Goal: Navigation & Orientation: Find specific page/section

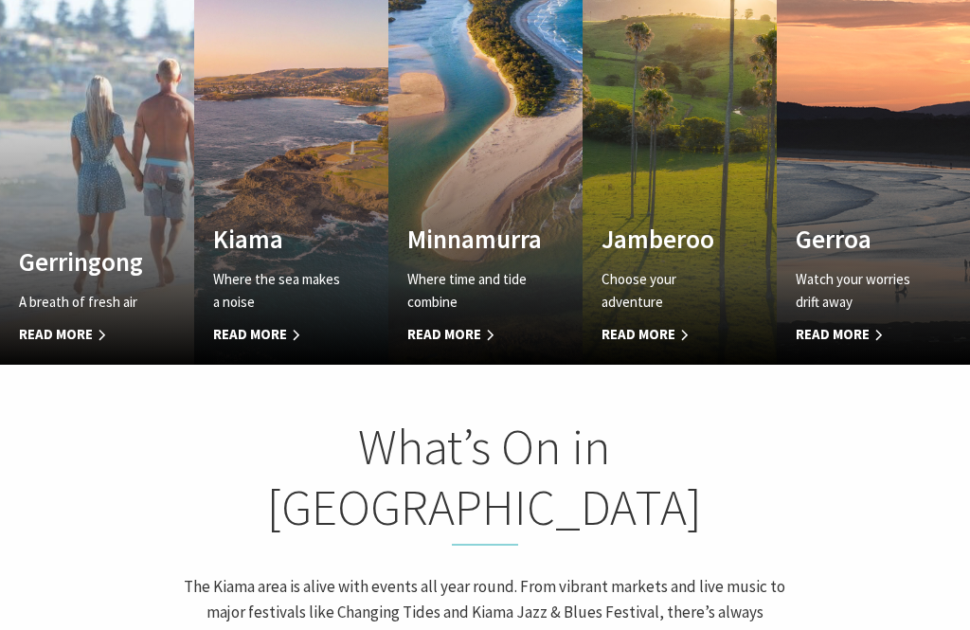
scroll to position [1180, 0]
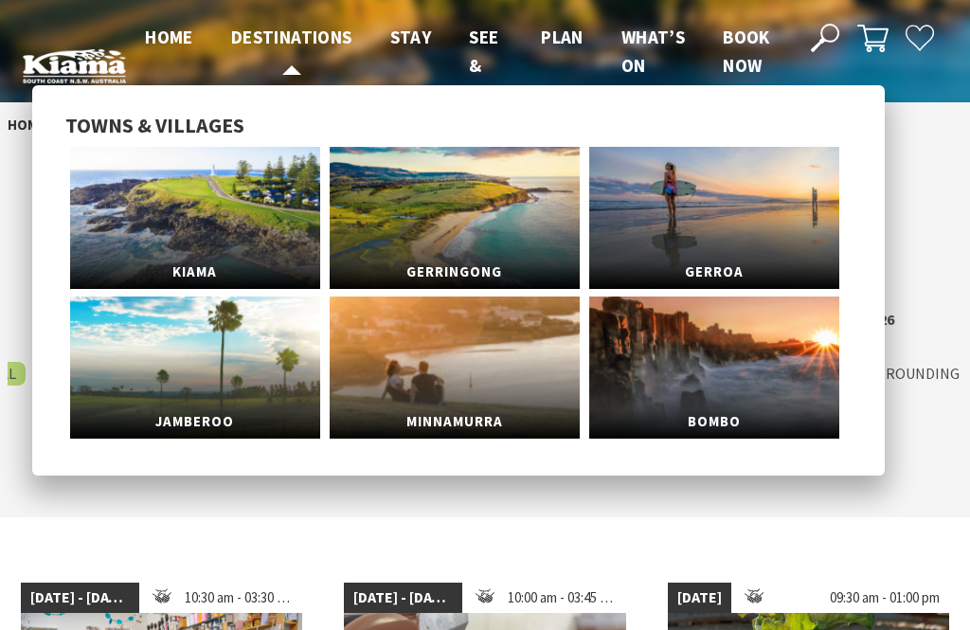
click at [297, 34] on span "Destinations" at bounding box center [291, 37] width 121 height 23
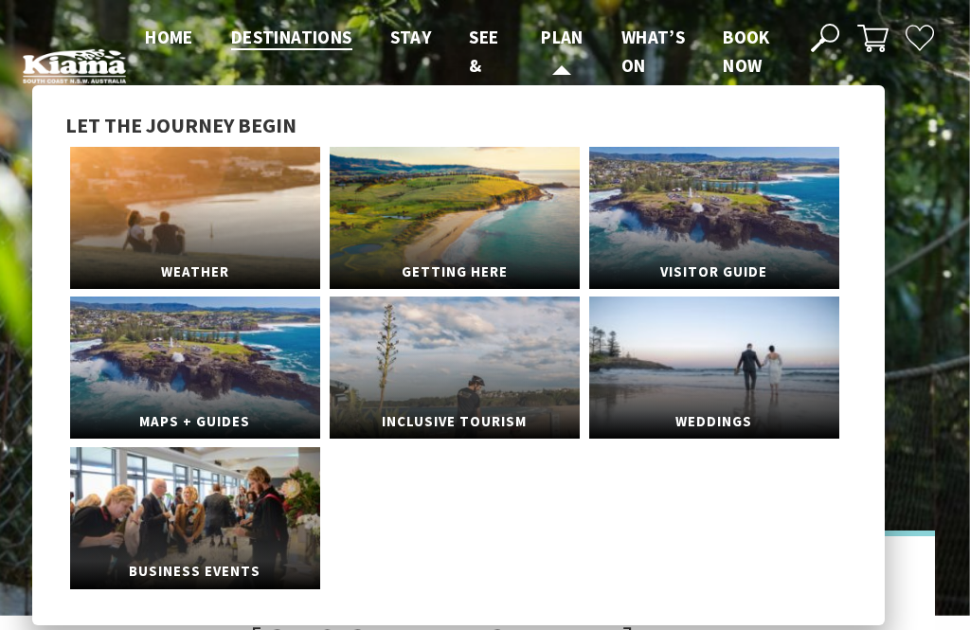
click at [545, 36] on span "Plan" at bounding box center [562, 37] width 43 height 23
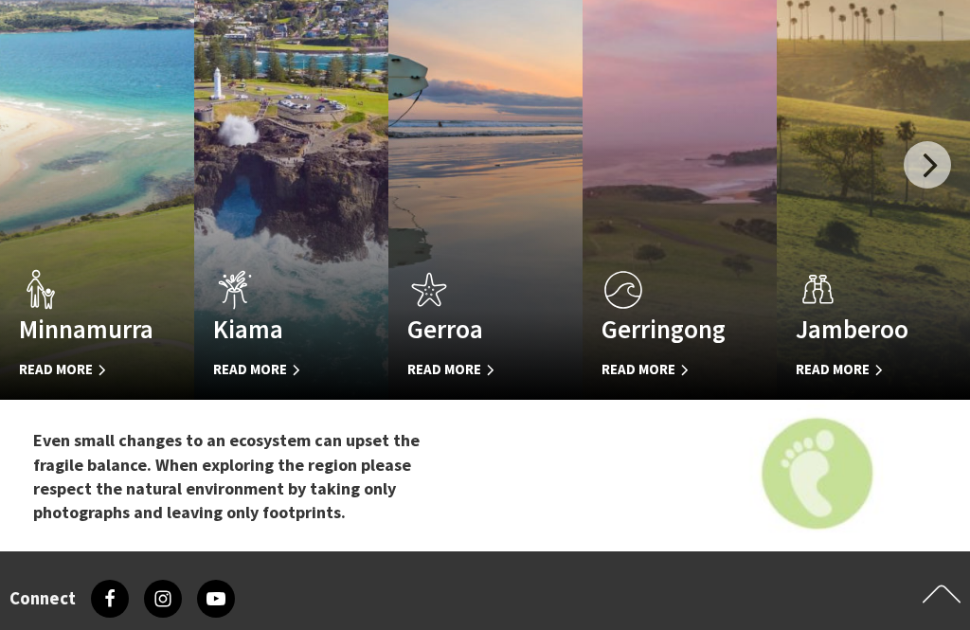
scroll to position [2565, 0]
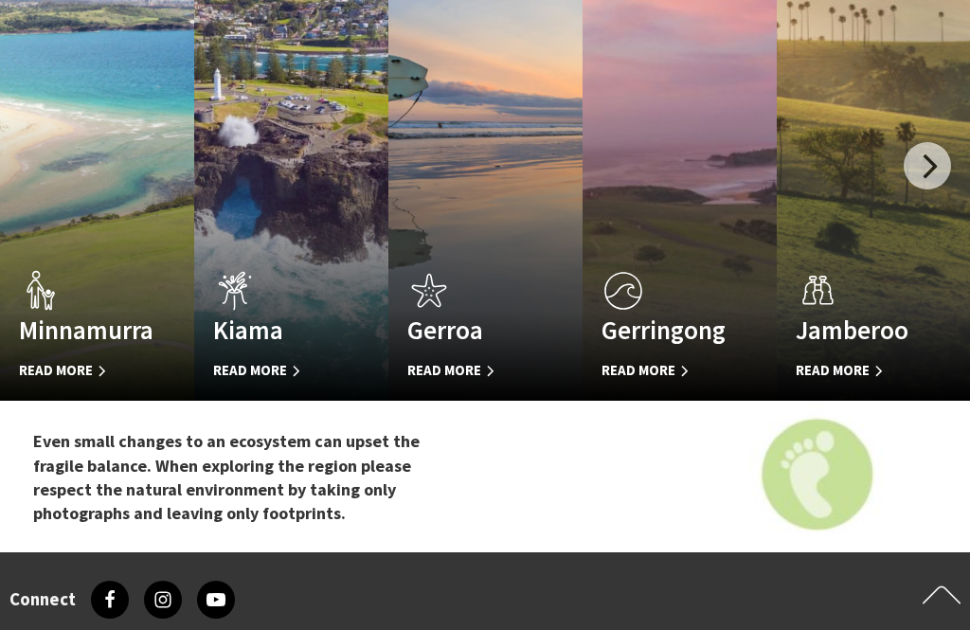
click at [54, 395] on link "Custom Image Used Minnamurra Read More Minnamurra" at bounding box center [97, 173] width 194 height 455
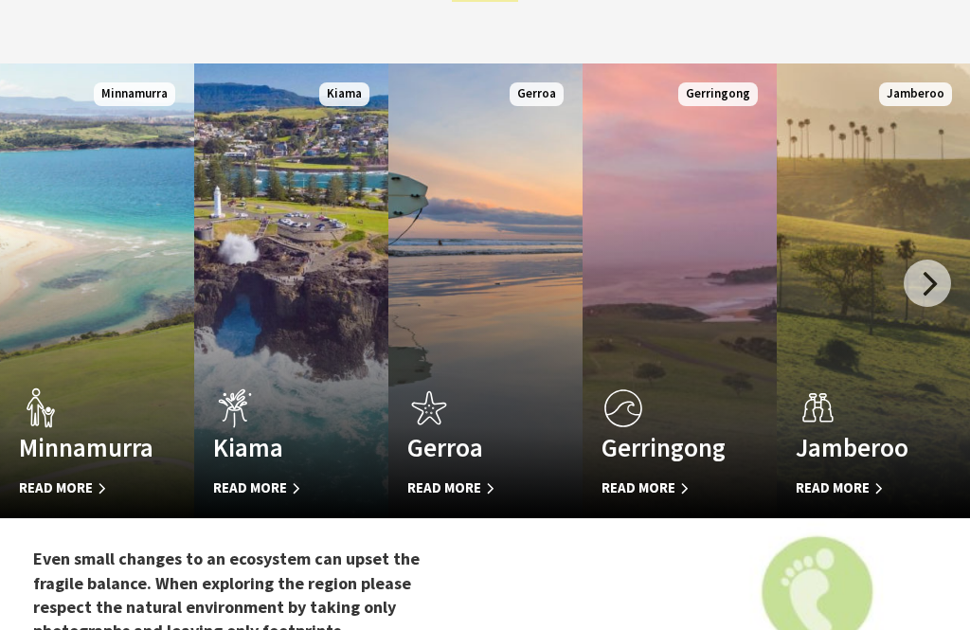
scroll to position [2448, 0]
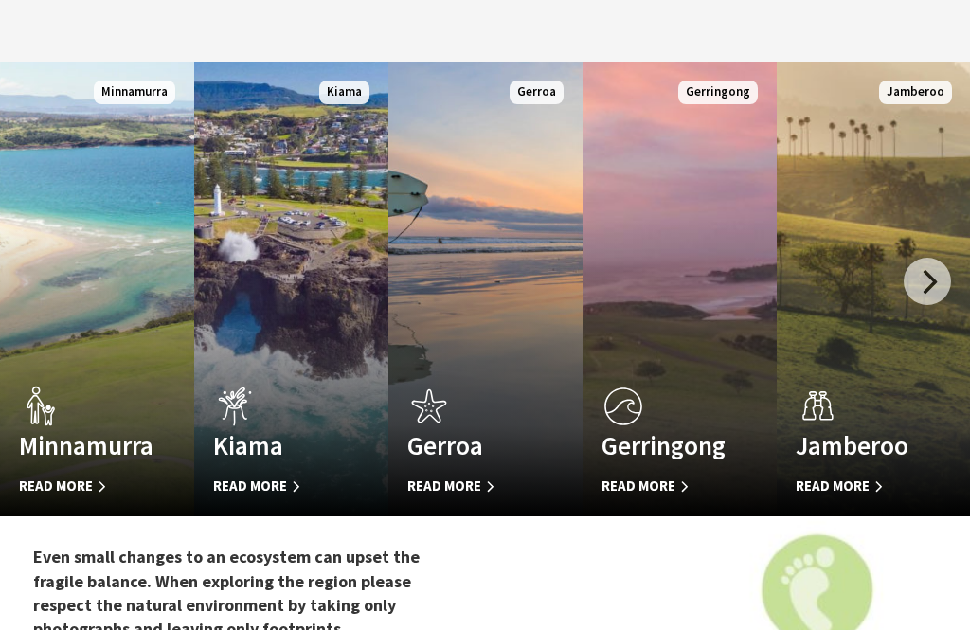
click at [446, 482] on div "Gerroa Read More" at bounding box center [470, 441] width 165 height 115
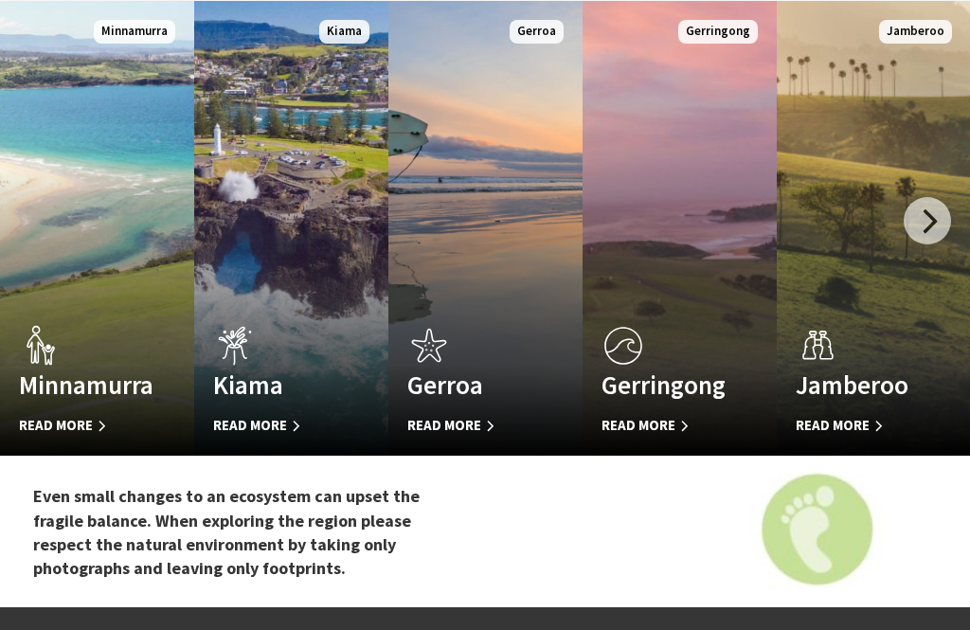
click at [622, 390] on h4 "Gerringong" at bounding box center [665, 384] width 127 height 30
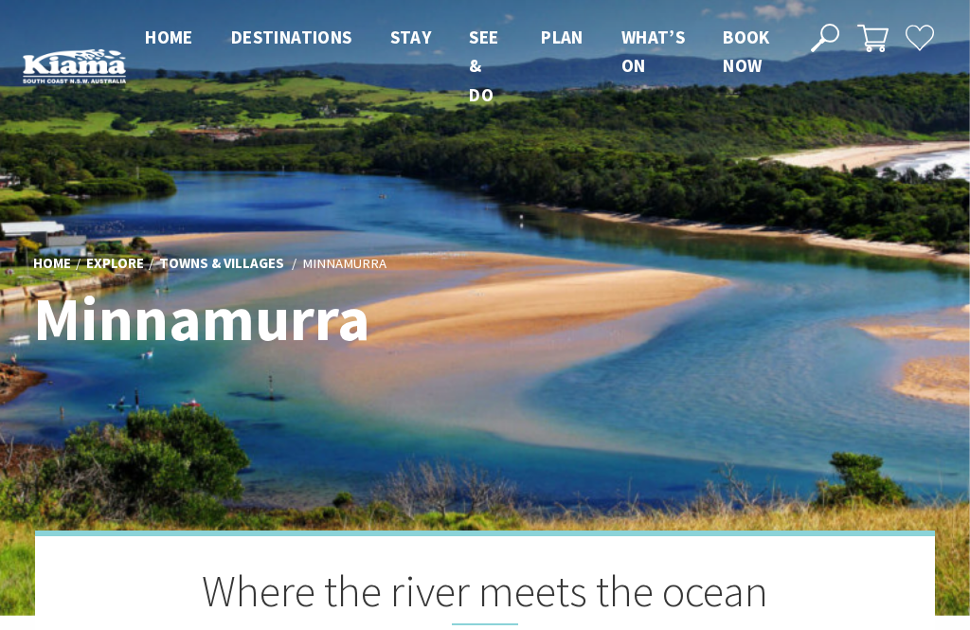
scroll to position [626, 965]
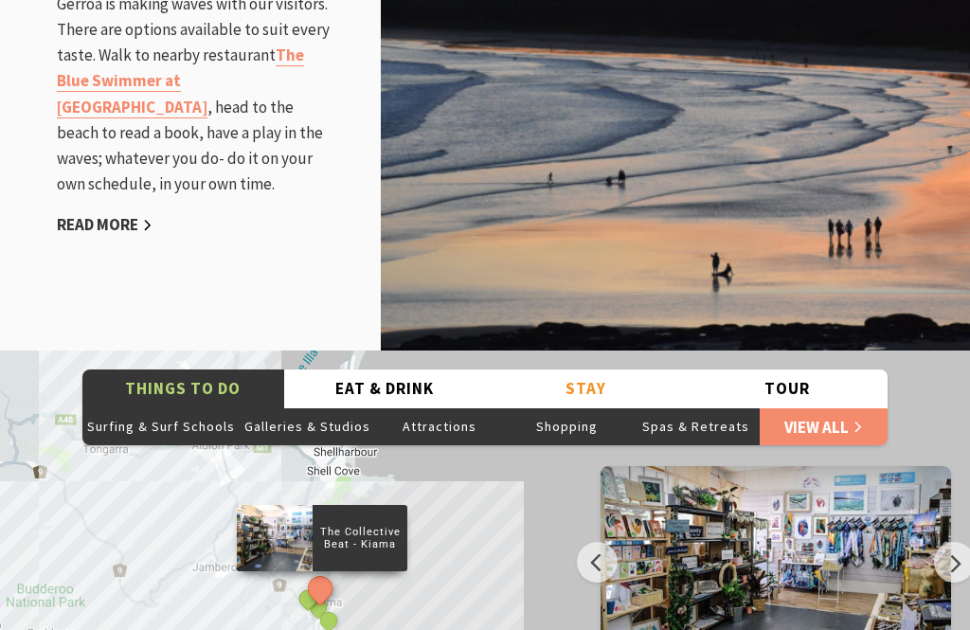
scroll to position [2276, 0]
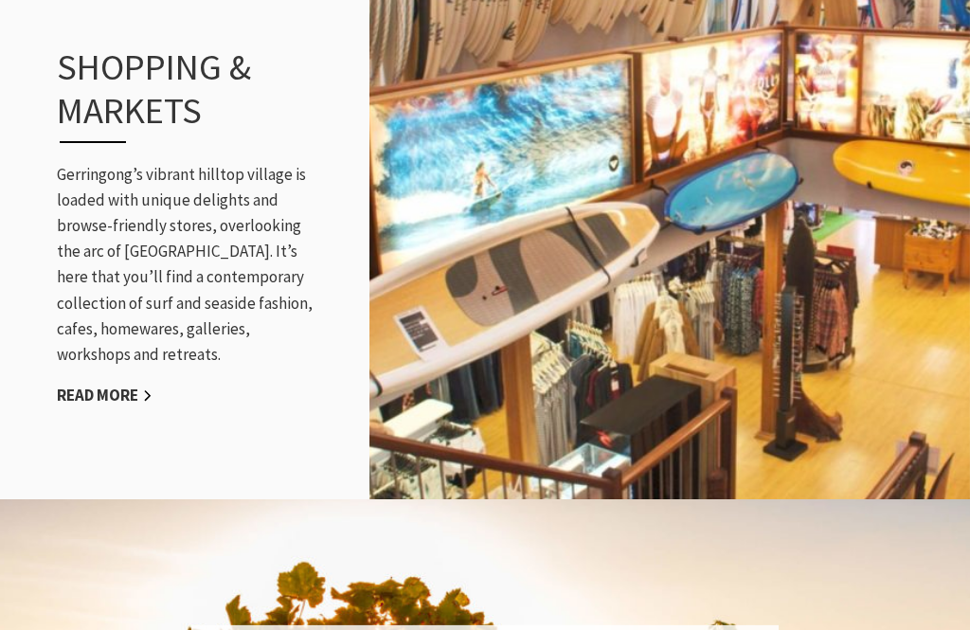
scroll to position [2200, 0]
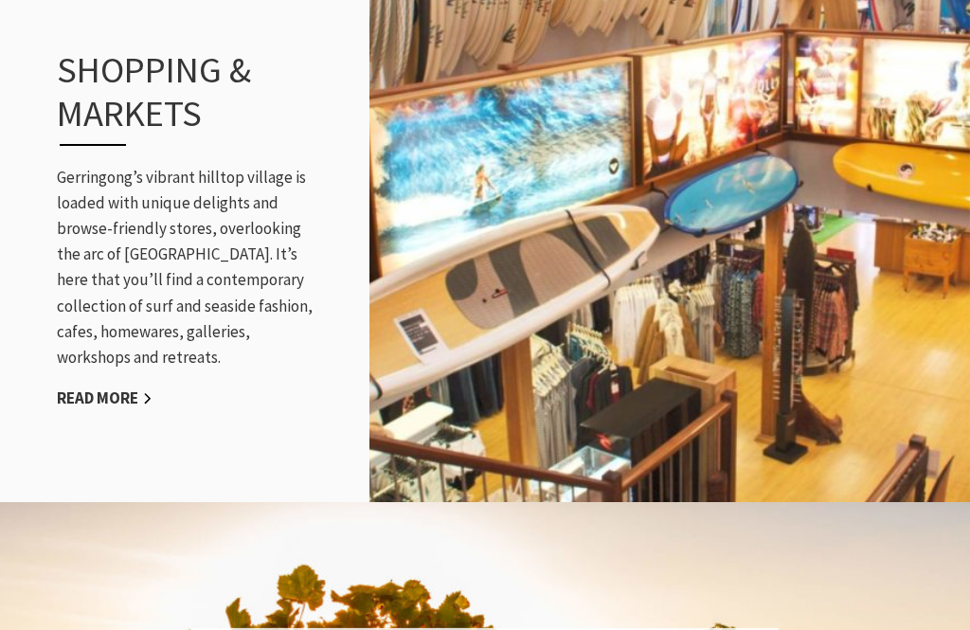
click at [85, 387] on link "Read More" at bounding box center [105, 398] width 96 height 22
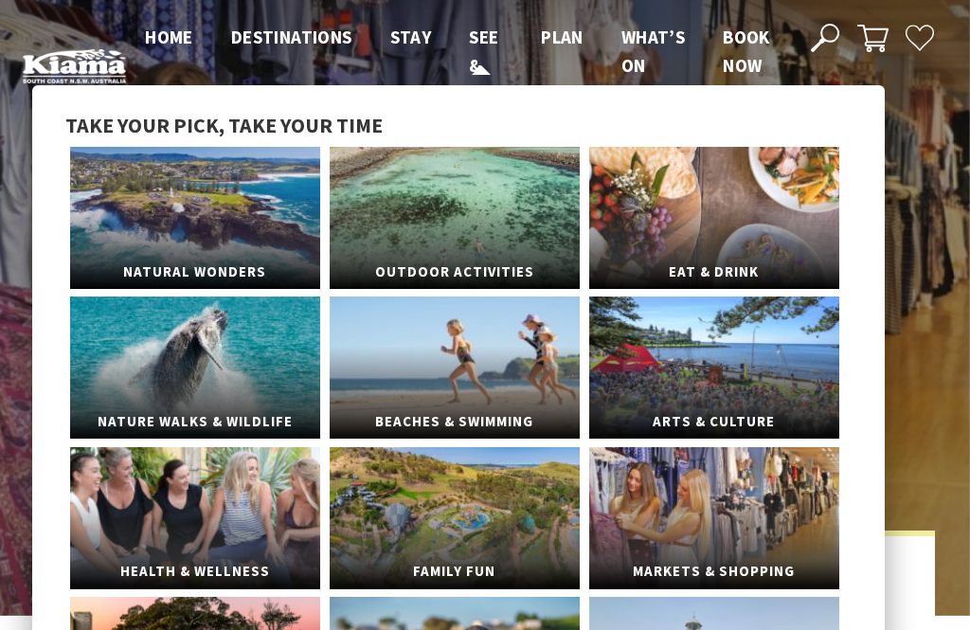
click at [477, 47] on span "See & Do" at bounding box center [483, 66] width 29 height 81
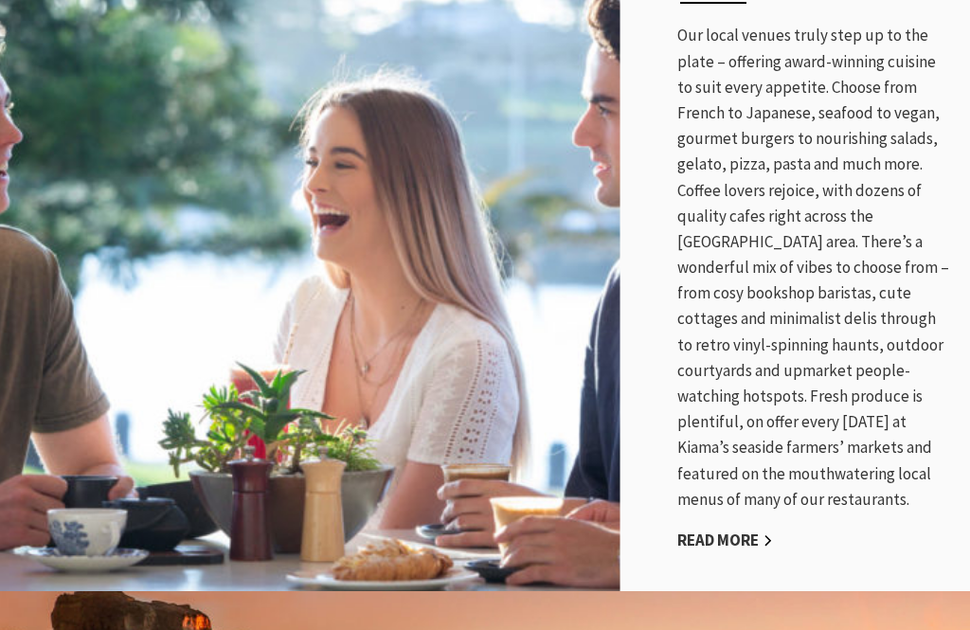
scroll to position [955, 0]
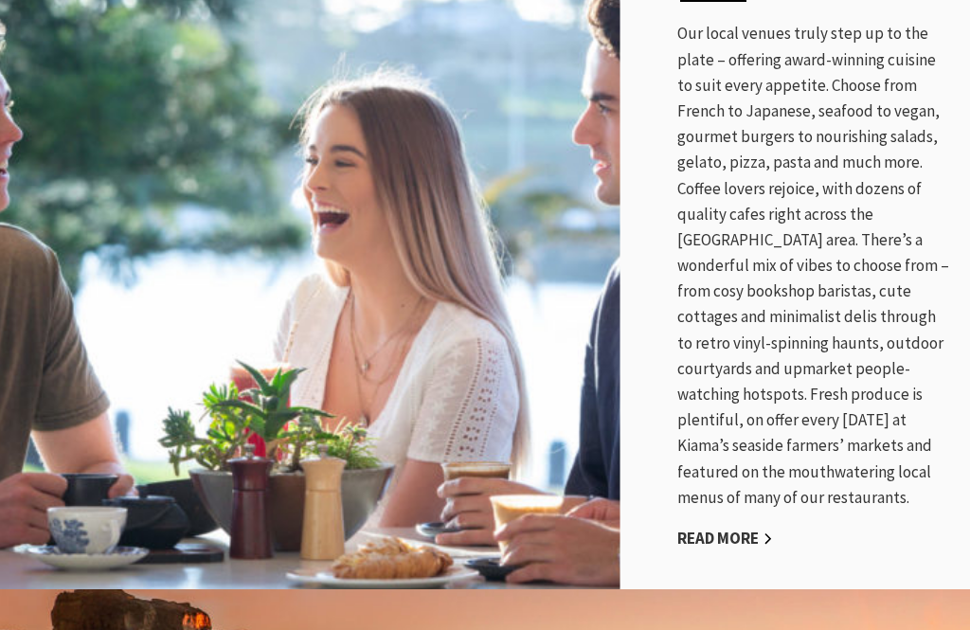
click at [709, 528] on link "Read More" at bounding box center [725, 539] width 96 height 22
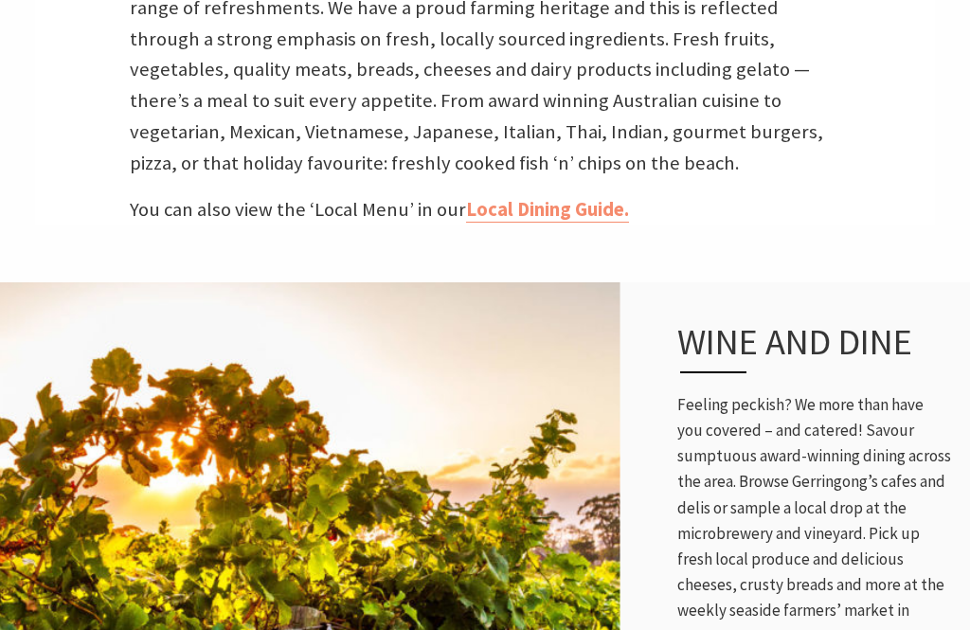
scroll to position [646, 0]
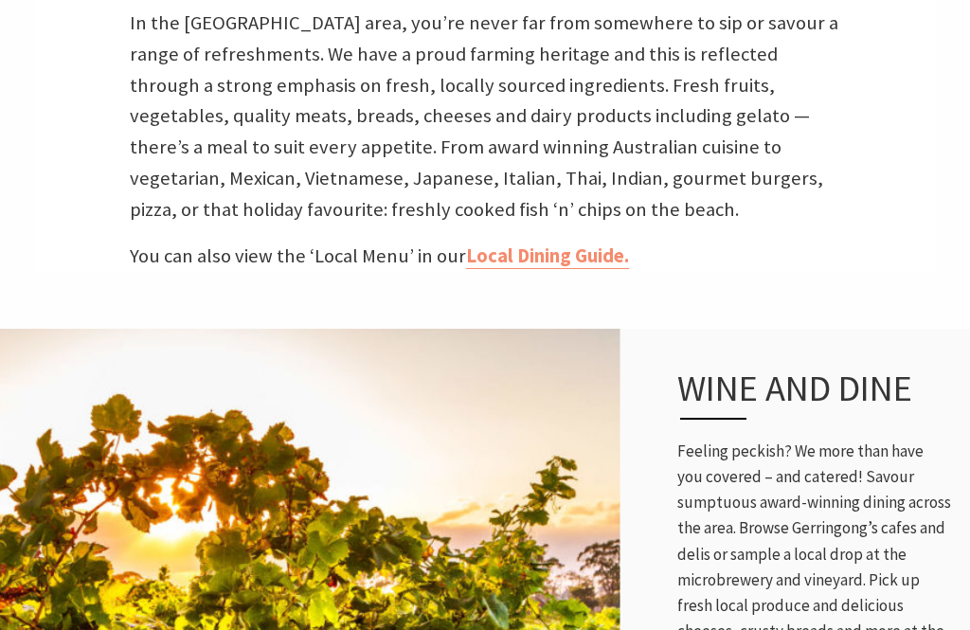
click at [551, 254] on link "Local Dining Guide." at bounding box center [547, 256] width 163 height 26
